Goal: Check status: Check status

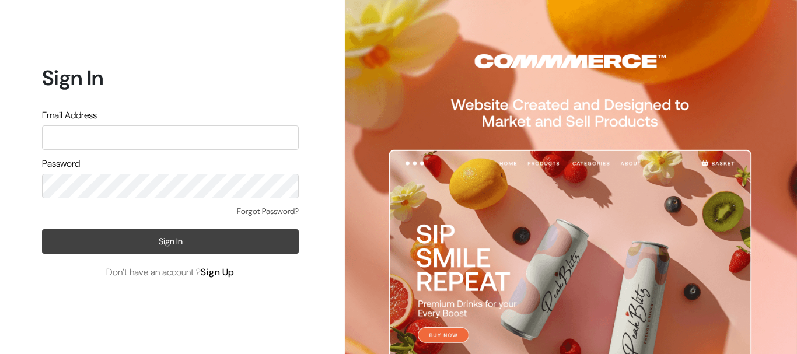
type input "lalit.surana1508@gmail.com"
click at [168, 238] on button "Sign In" at bounding box center [170, 241] width 257 height 25
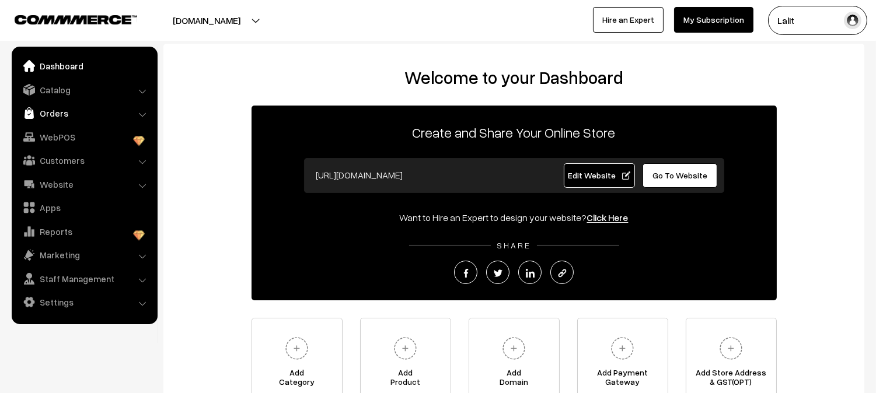
click at [62, 117] on link "Orders" at bounding box center [84, 113] width 139 height 21
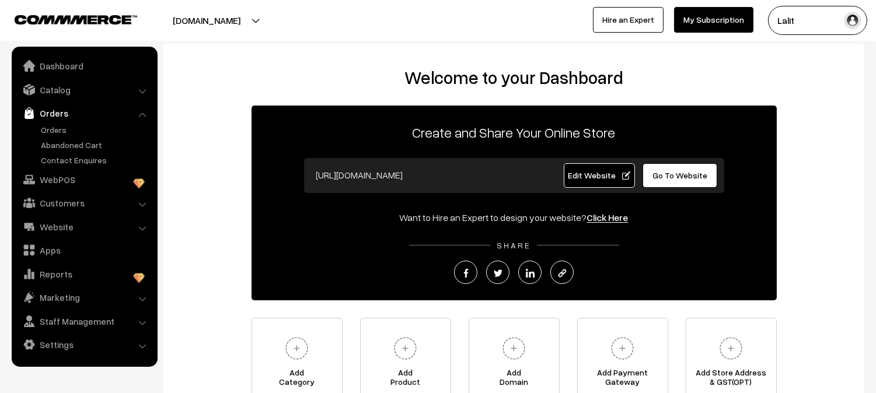
click at [66, 136] on ul "Orders" at bounding box center [85, 145] width 140 height 43
click at [63, 129] on link "Orders" at bounding box center [96, 130] width 116 height 12
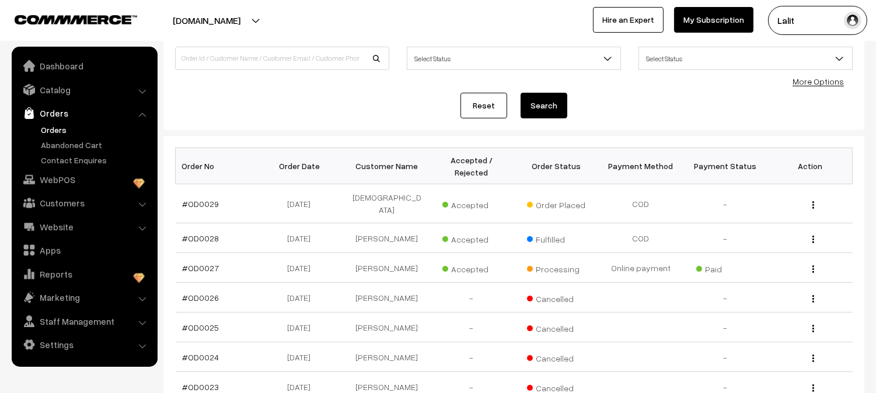
scroll to position [142, 0]
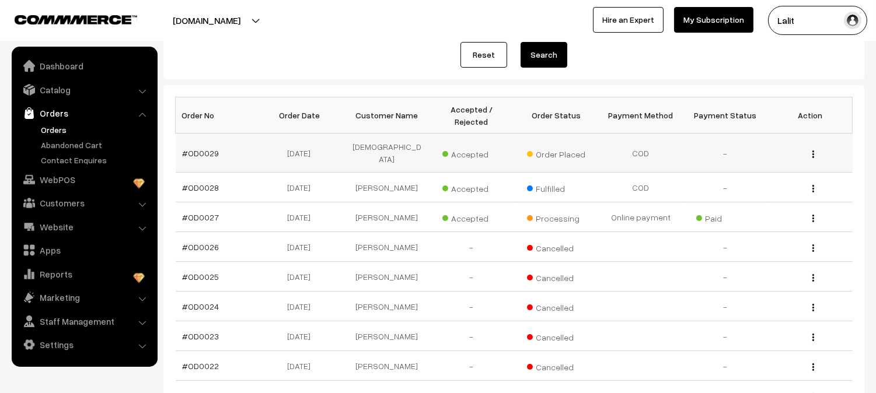
click at [814, 151] on img "button" at bounding box center [813, 155] width 2 height 8
click at [786, 161] on link "View" at bounding box center [760, 171] width 99 height 26
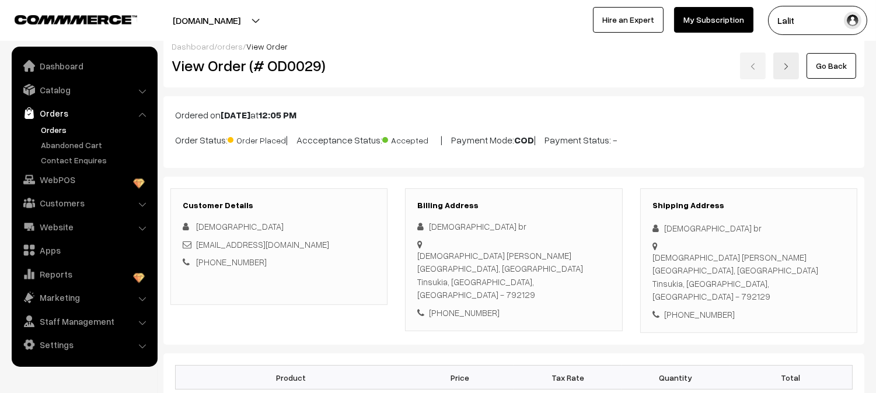
scroll to position [5, 0]
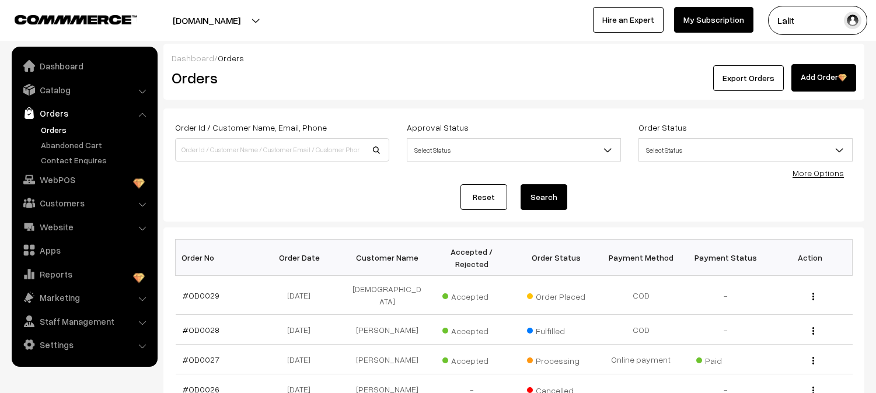
scroll to position [142, 0]
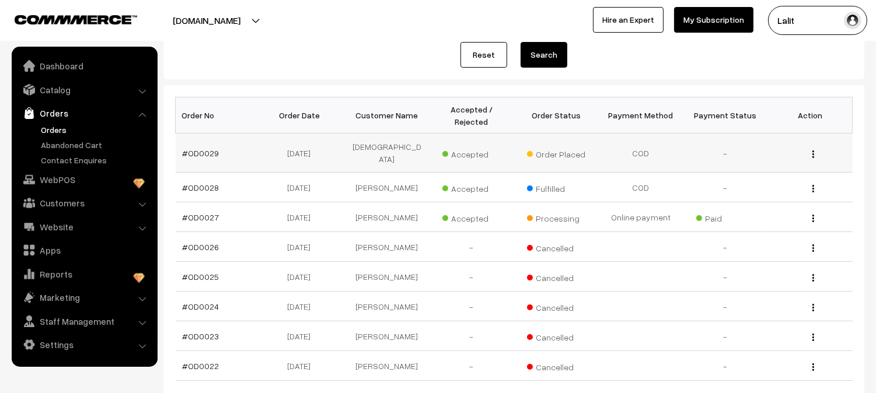
click at [812, 151] on img "button" at bounding box center [813, 155] width 2 height 8
click at [810, 183] on div "View" at bounding box center [810, 187] width 71 height 12
click at [812, 184] on button "button" at bounding box center [813, 188] width 3 height 9
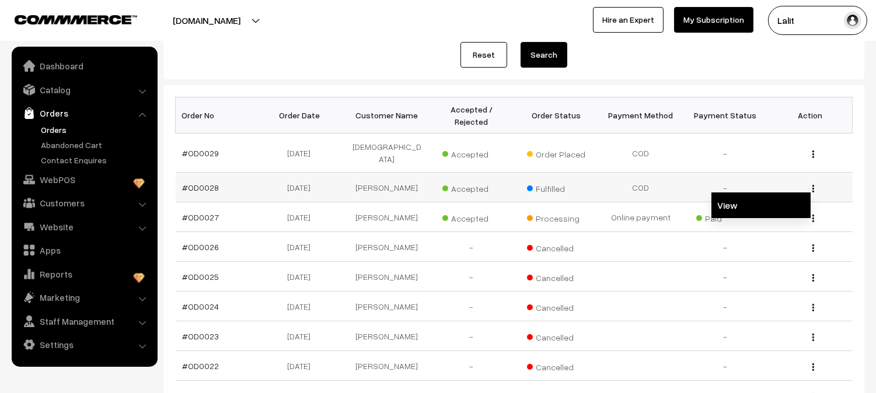
click at [783, 199] on link "View" at bounding box center [760, 206] width 99 height 26
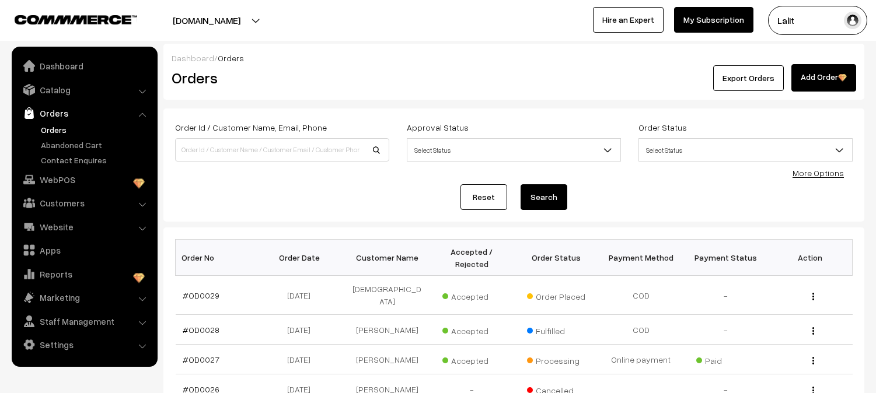
scroll to position [142, 0]
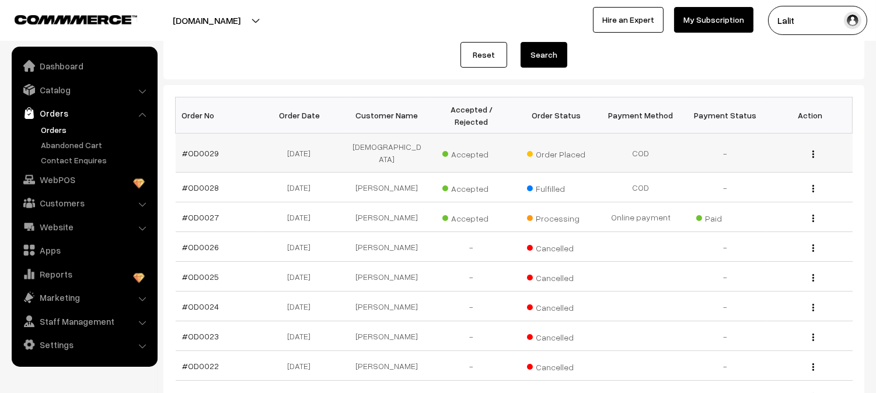
click at [812, 147] on div "View" at bounding box center [810, 153] width 71 height 12
click at [813, 151] on img "button" at bounding box center [813, 155] width 2 height 8
click at [804, 158] on link "View" at bounding box center [760, 171] width 99 height 26
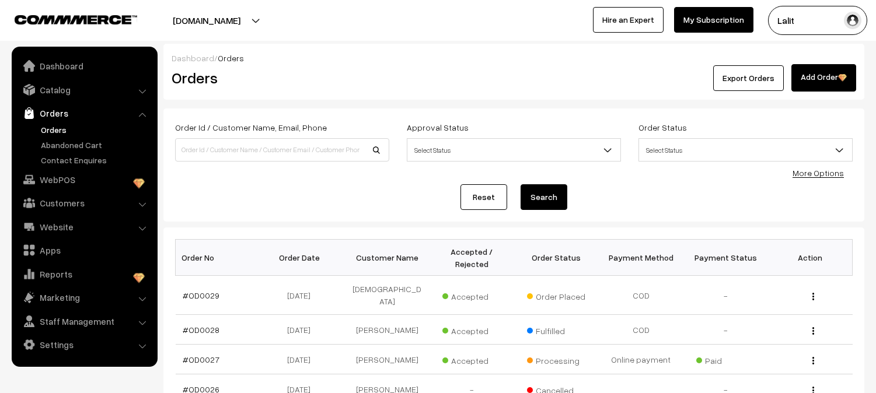
scroll to position [142, 0]
